Goal: Information Seeking & Learning: Learn about a topic

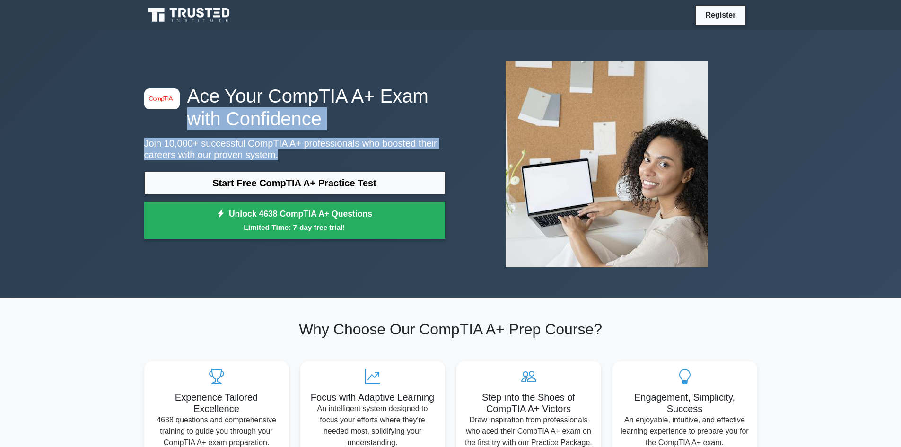
drag, startPoint x: 267, startPoint y: 153, endPoint x: 225, endPoint y: 170, distance: 45.8
click at [178, 143] on p "Join 10,000+ successful CompTIA A+ professionals who boosted their careers with…" at bounding box center [294, 149] width 301 height 23
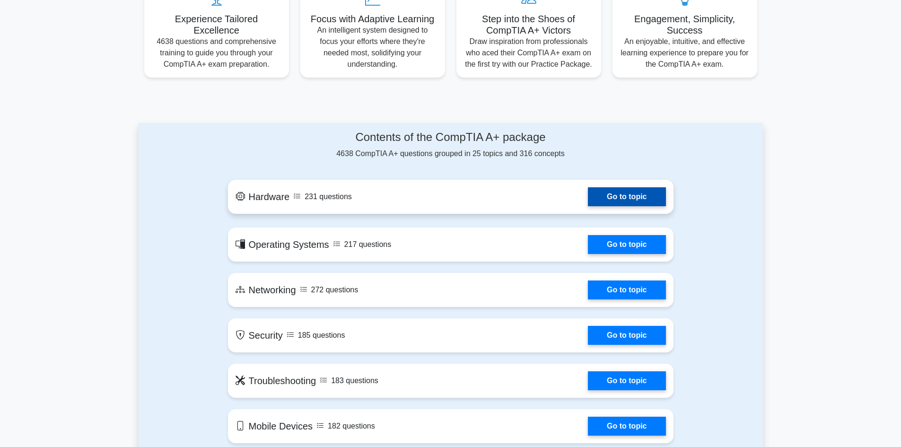
scroll to position [426, 0]
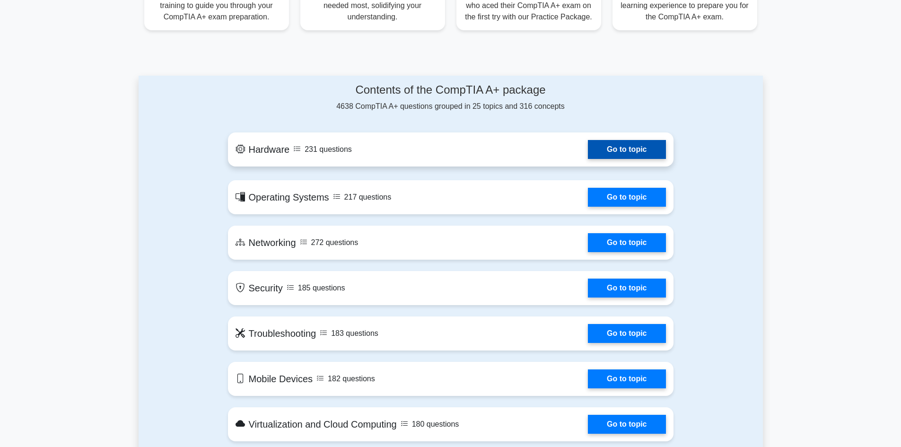
click at [615, 157] on link "Go to topic" at bounding box center [627, 149] width 78 height 19
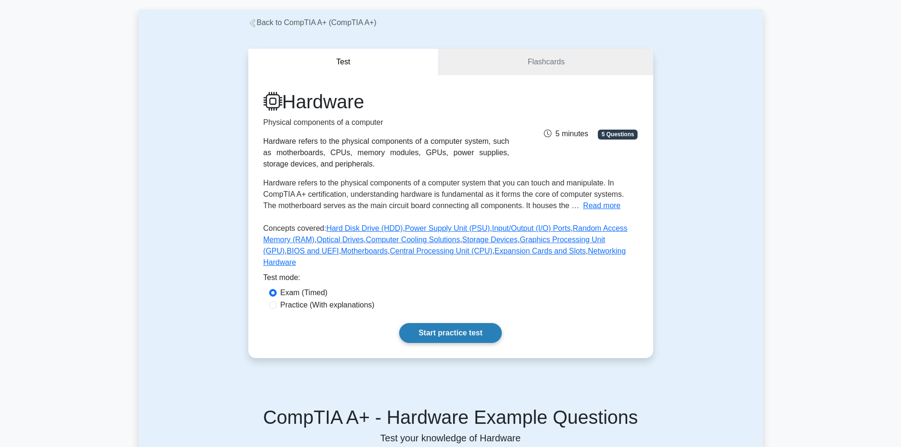
scroll to position [47, 0]
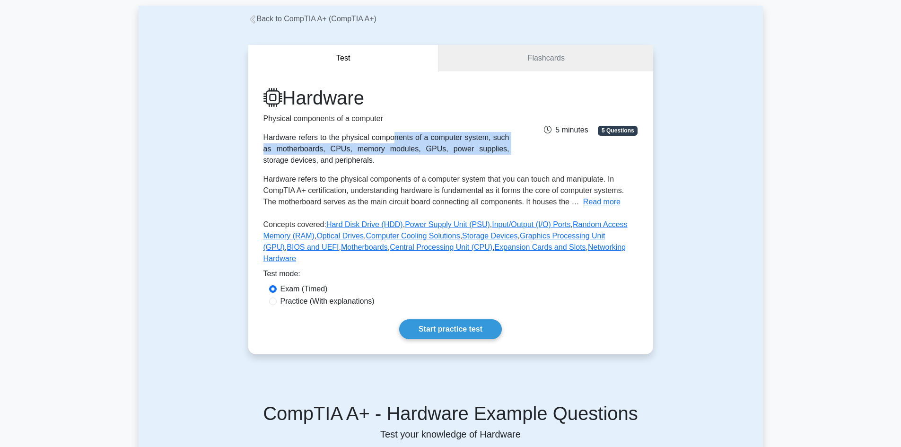
drag, startPoint x: 264, startPoint y: 137, endPoint x: 351, endPoint y: 155, distance: 88.4
click at [350, 153] on div "Hardware refers to the physical components of a computer system, such as mother…" at bounding box center [386, 149] width 246 height 34
click at [352, 155] on div "Hardware refers to the physical components of a computer system, such as mother…" at bounding box center [386, 149] width 246 height 34
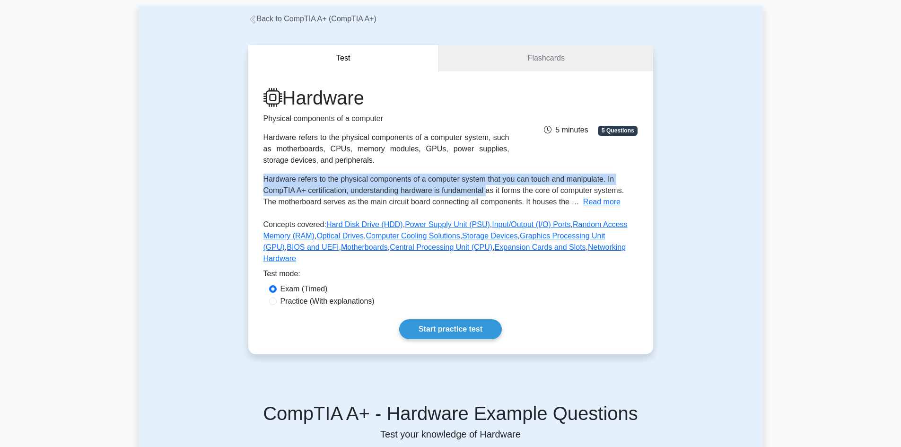
drag, startPoint x: 255, startPoint y: 182, endPoint x: 502, endPoint y: 203, distance: 247.8
click at [498, 199] on div "Hardware Physical components of a computer Hardware refers to the physical comp…" at bounding box center [450, 212] width 405 height 283
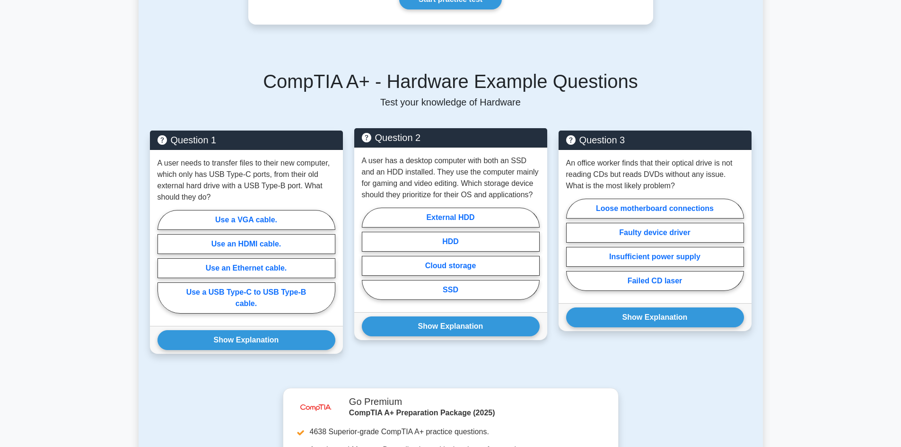
scroll to position [378, 0]
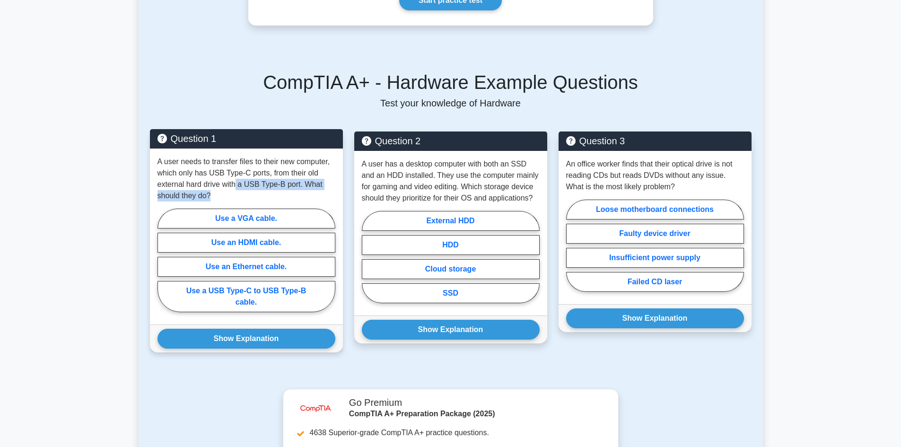
drag, startPoint x: 220, startPoint y: 184, endPoint x: 235, endPoint y: 179, distance: 15.4
click at [235, 179] on p "A user needs to transfer files to their new computer, which only has USB Type-C…" at bounding box center [246, 178] width 178 height 45
click at [236, 179] on p "A user needs to transfer files to their new computer, which only has USB Type-C…" at bounding box center [246, 178] width 178 height 45
